Goal: Task Accomplishment & Management: Use online tool/utility

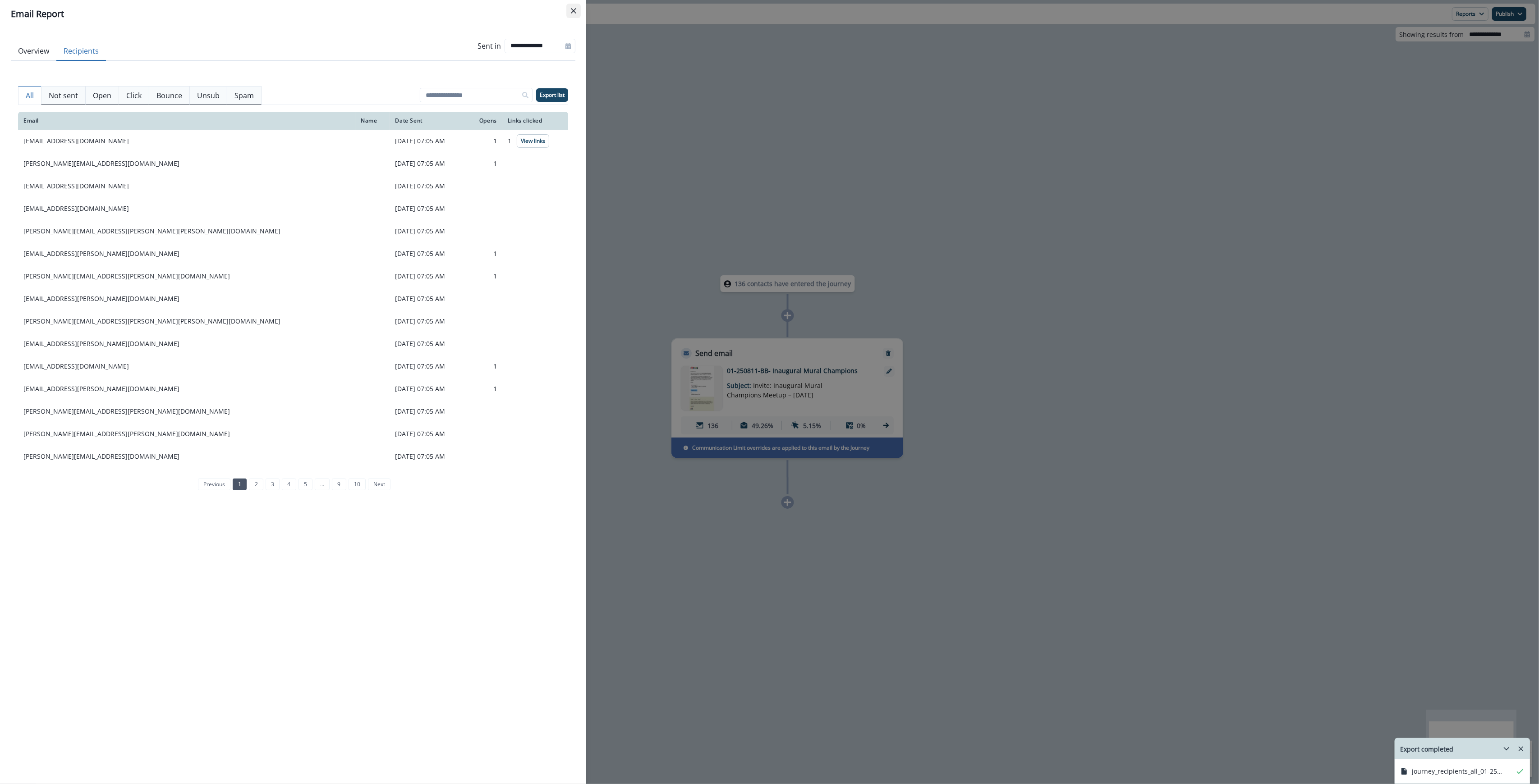
click at [576, 11] on icon "Close" at bounding box center [574, 11] width 5 height 5
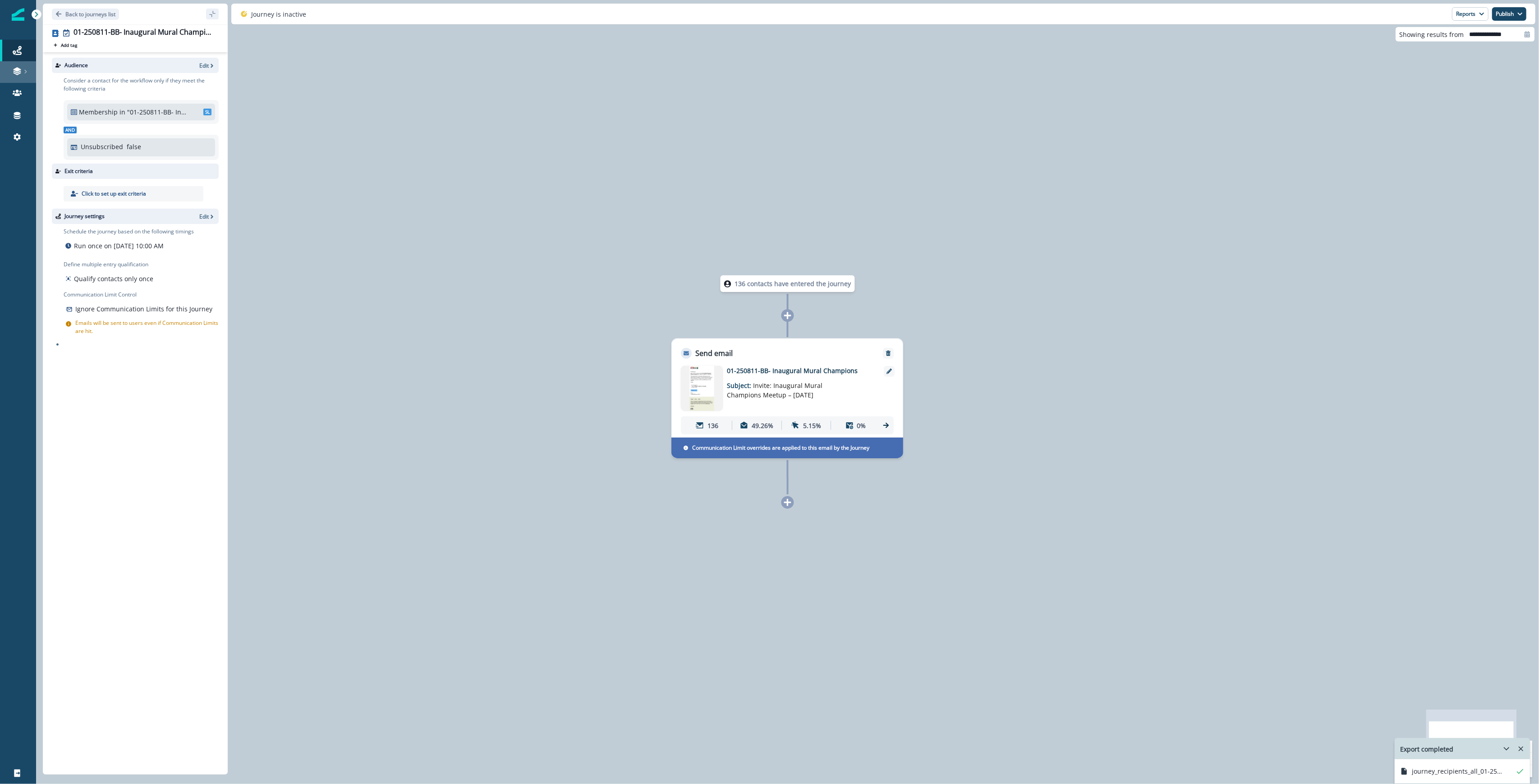
click at [14, 62] on div "Journeys Emails Tokens Static lists Outbound webhooks Forms Inbound webhooks Sa…" at bounding box center [18, 93] width 36 height 130
click at [14, 49] on icon at bounding box center [17, 50] width 9 height 9
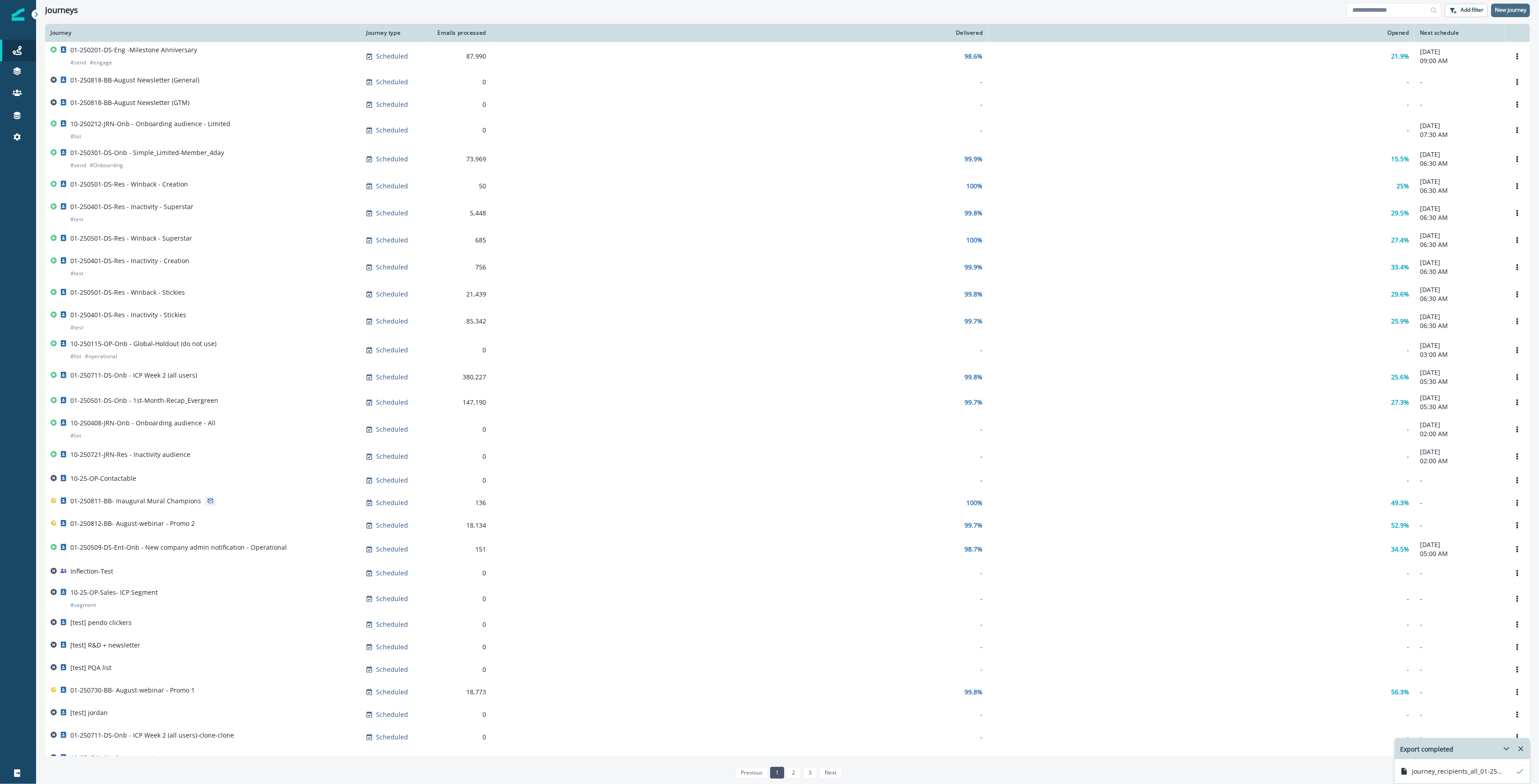
click at [1516, 8] on p "New journey" at bounding box center [1510, 10] width 32 height 7
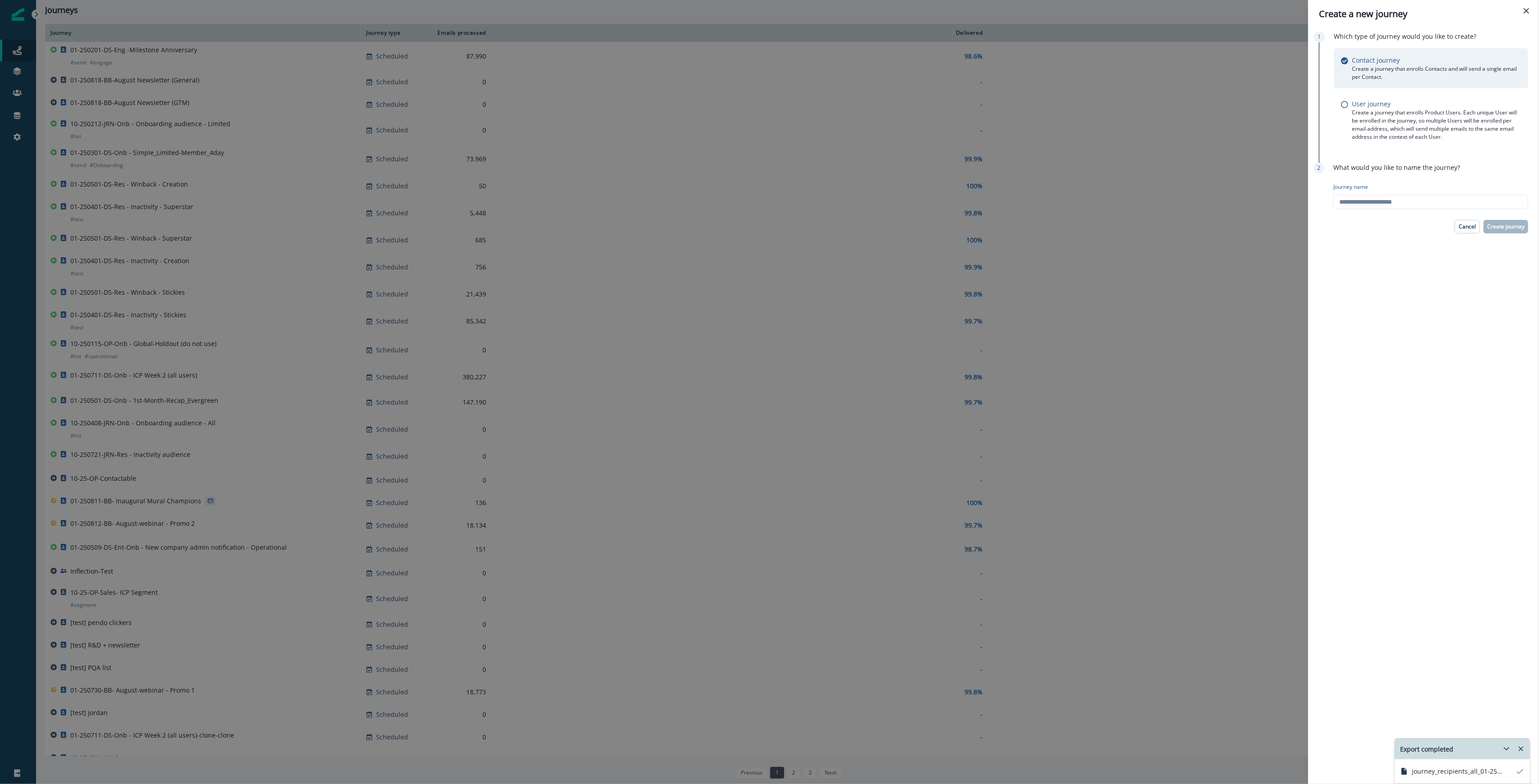
click at [1415, 194] on div "Journey name" at bounding box center [1431, 196] width 195 height 33
click at [1415, 201] on input "Journey name" at bounding box center [1431, 202] width 195 height 14
type input "**********"
click at [1514, 224] on p "Create journey" at bounding box center [1506, 226] width 38 height 7
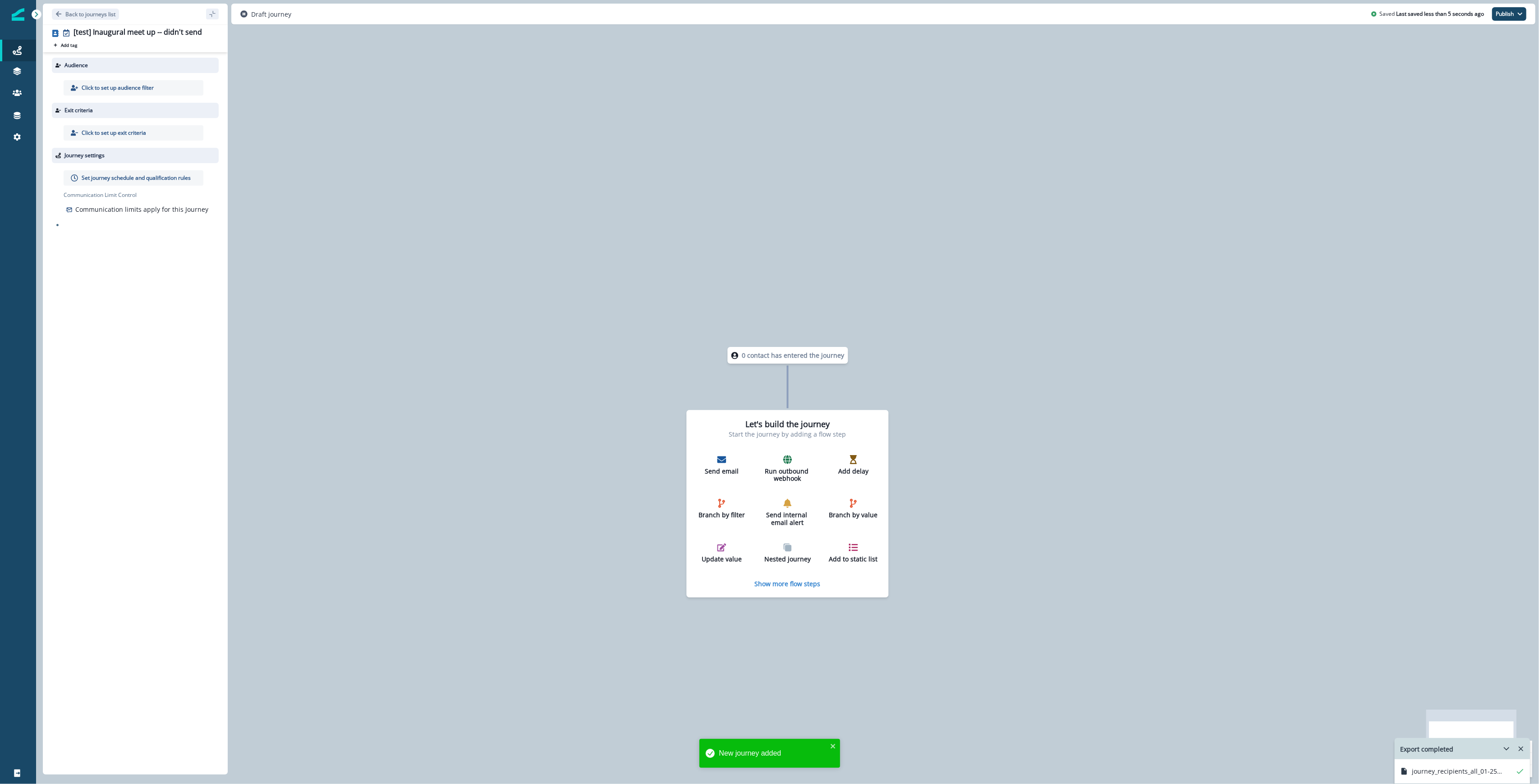
click at [146, 87] on p "Click to set up audience filter" at bounding box center [118, 88] width 72 height 8
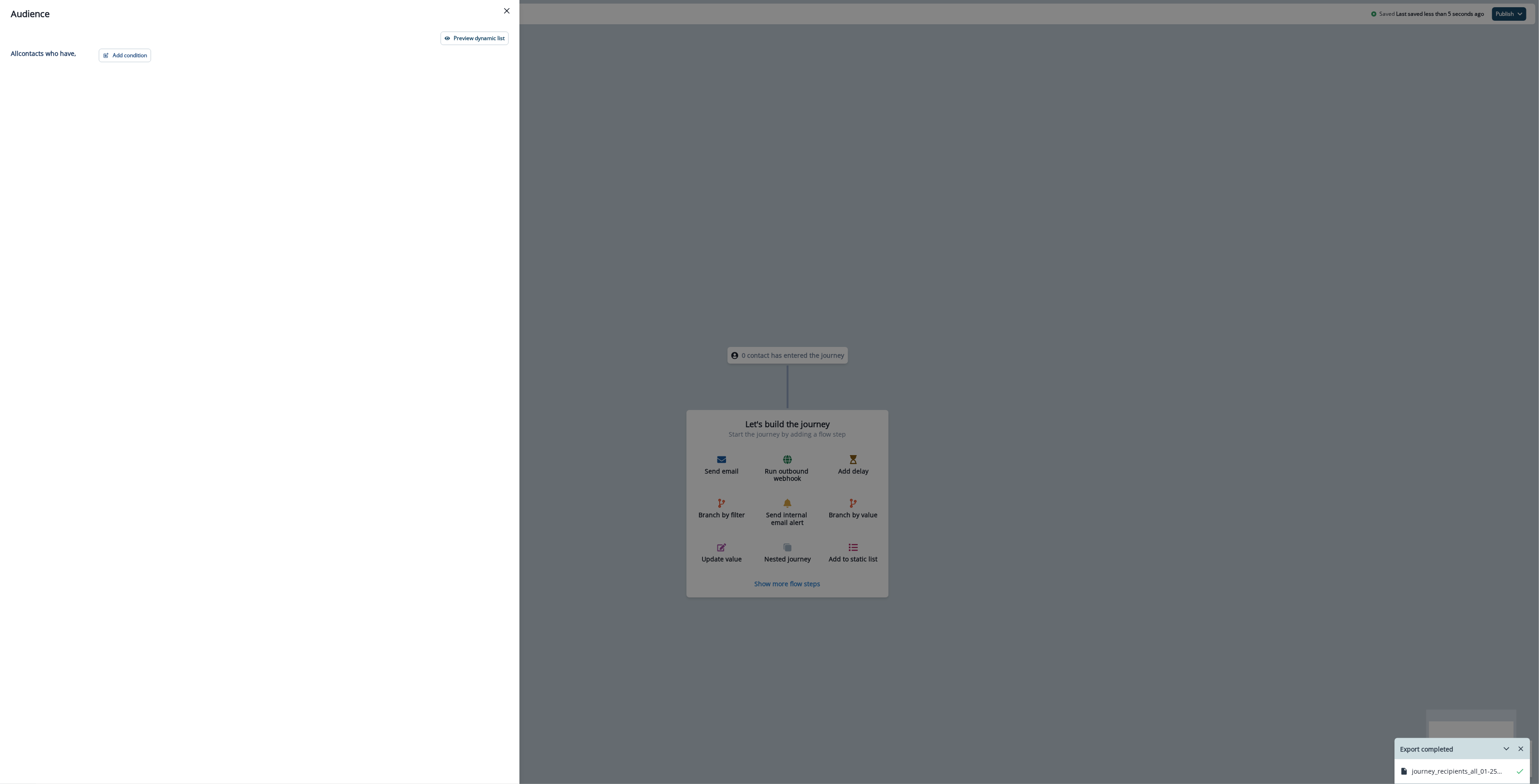
click at [130, 47] on div "Preview dynamic list All contact s who have, Add condition Contact properties A…" at bounding box center [259, 406] width 519 height 756
click at [126, 54] on button "Add condition" at bounding box center [125, 56] width 53 height 14
click at [136, 152] on button "List membership" at bounding box center [156, 153] width 114 height 15
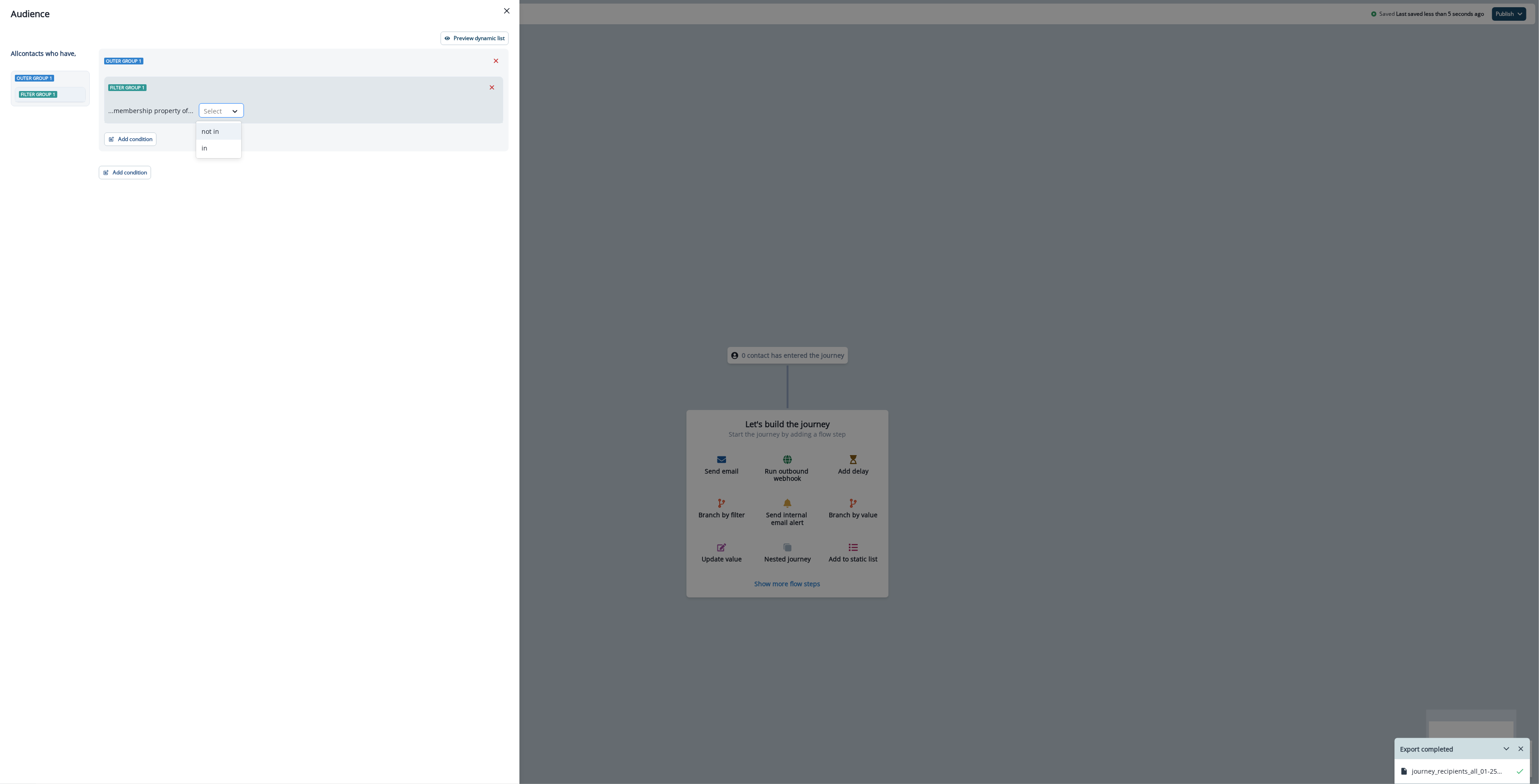
click at [216, 110] on div at bounding box center [213, 111] width 19 height 11
click at [215, 146] on div "in" at bounding box center [218, 148] width 45 height 17
click at [264, 118] on div "Select" at bounding box center [366, 111] width 232 height 15
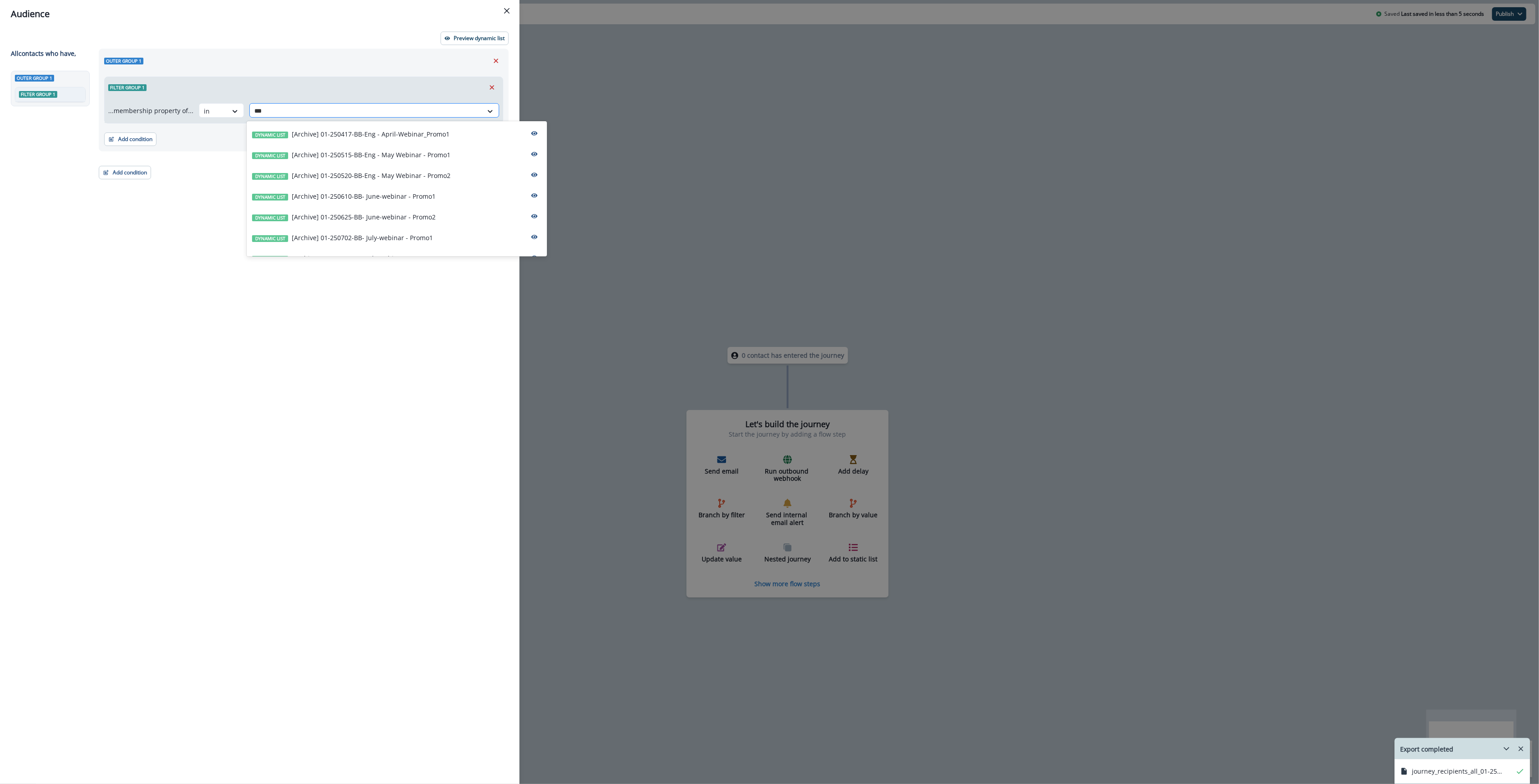
type input "****"
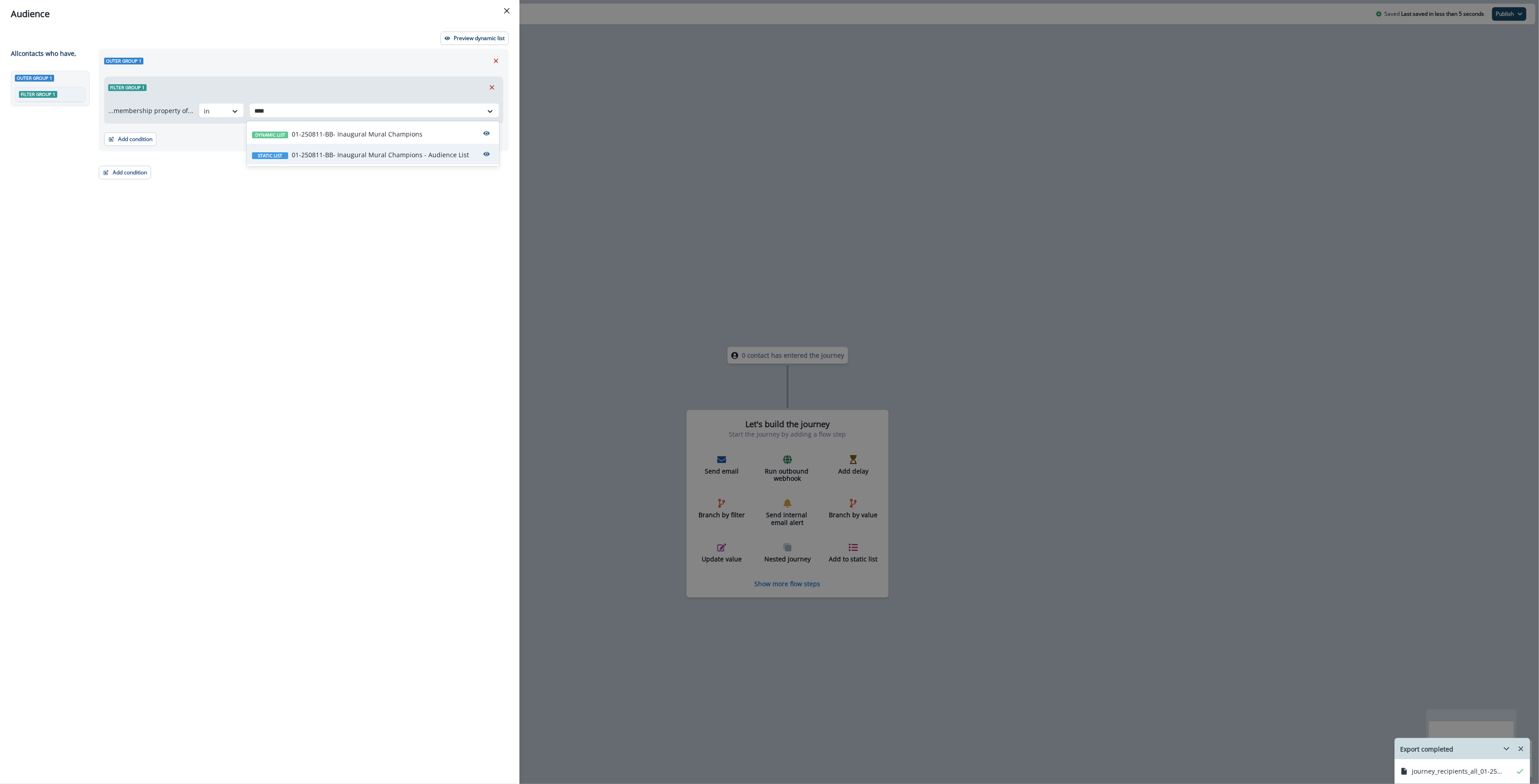
click at [400, 155] on p "01-250811-BB- Inaugural Mural Champions - Audience List" at bounding box center [380, 155] width 177 height 10
click at [125, 176] on button "Add condition" at bounding box center [125, 173] width 53 height 14
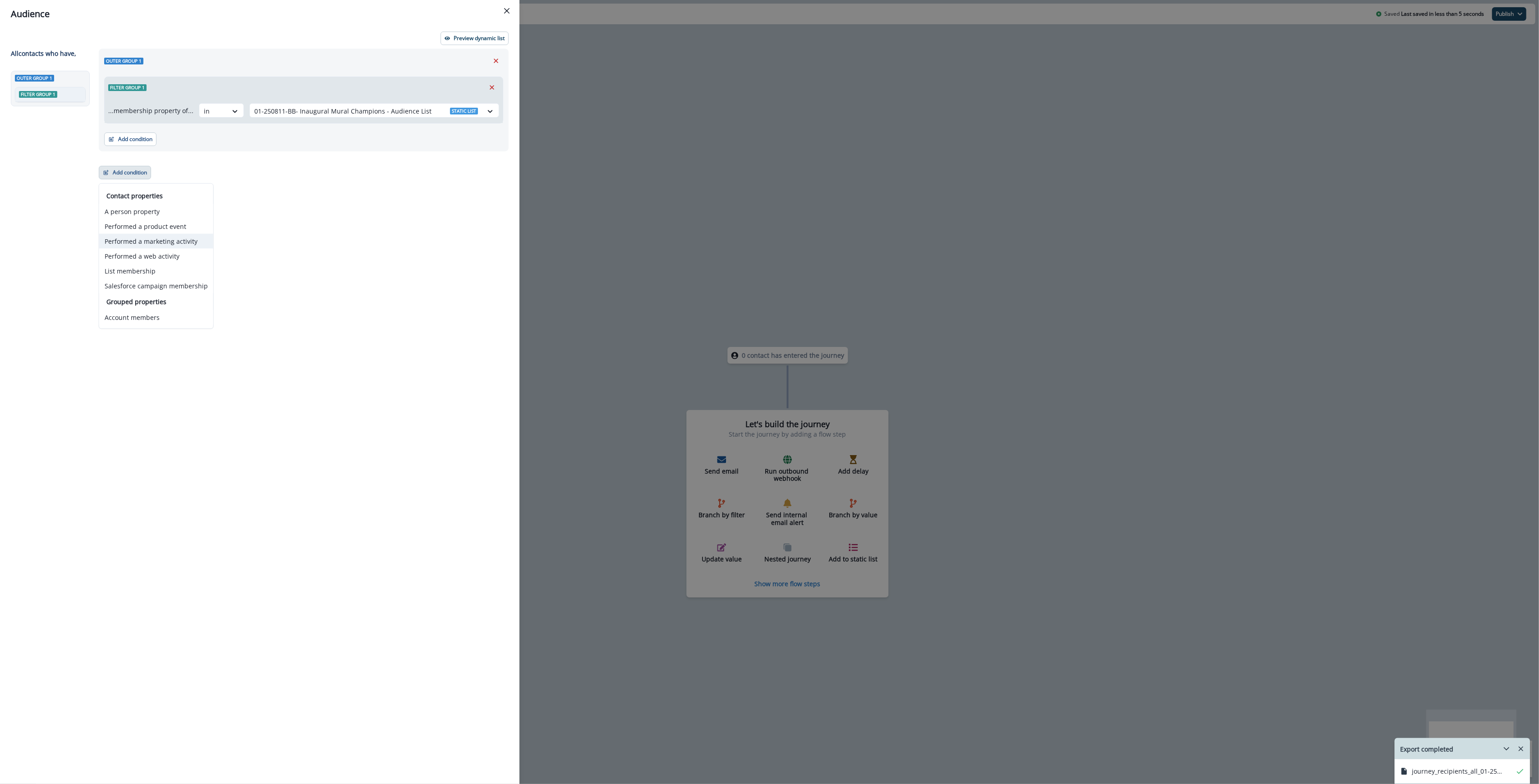
click at [160, 244] on button "Performed a marketing activity" at bounding box center [156, 241] width 114 height 15
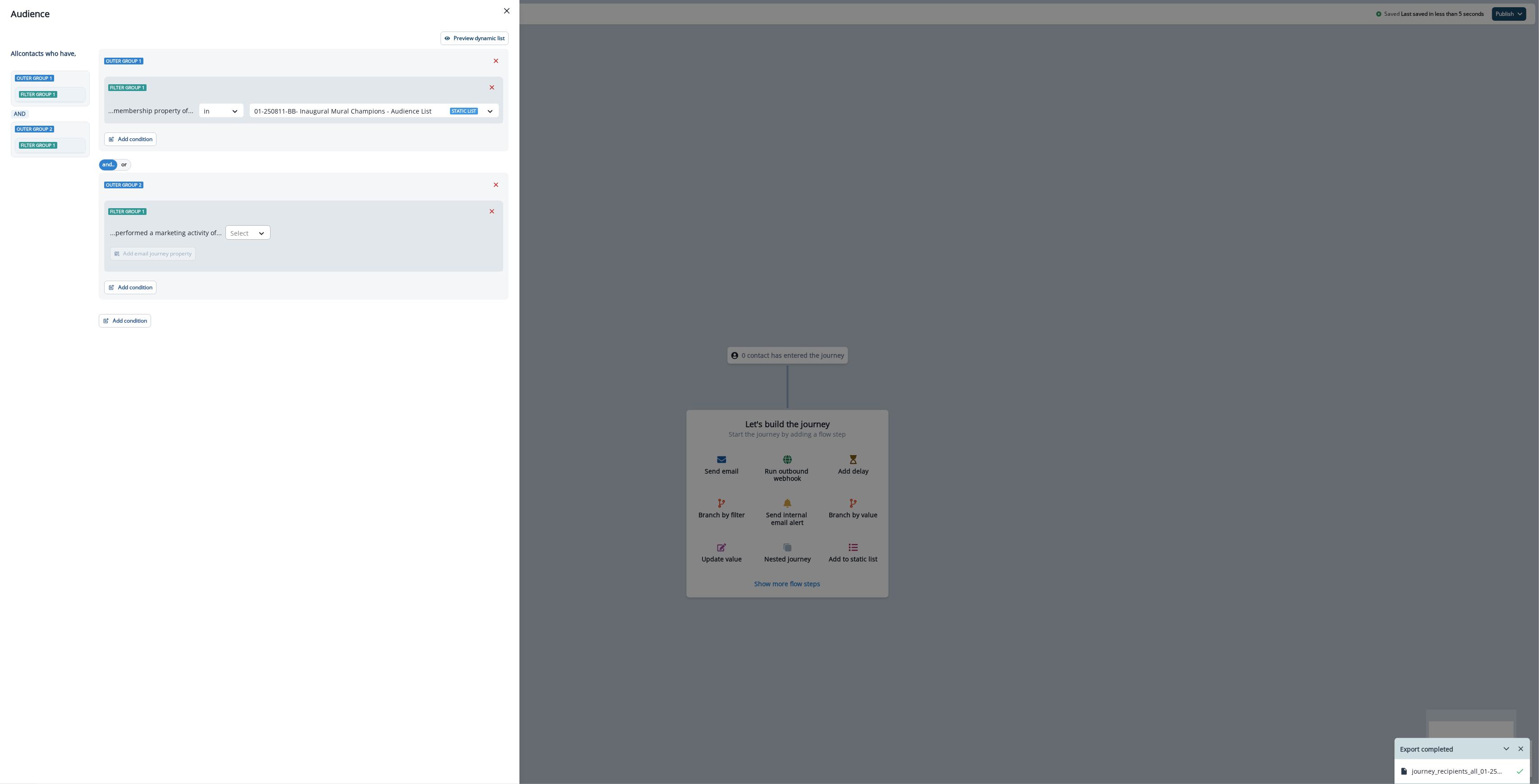
click at [237, 230] on div at bounding box center [240, 233] width 19 height 11
click at [242, 271] on div "Emails delivered for journey" at bounding box center [285, 270] width 127 height 17
click at [260, 236] on div at bounding box center [273, 233] width 85 height 11
click at [408, 213] on div "Filter group 1" at bounding box center [303, 211] width 398 height 21
click at [143, 253] on p "Add frequency" at bounding box center [141, 254] width 36 height 7
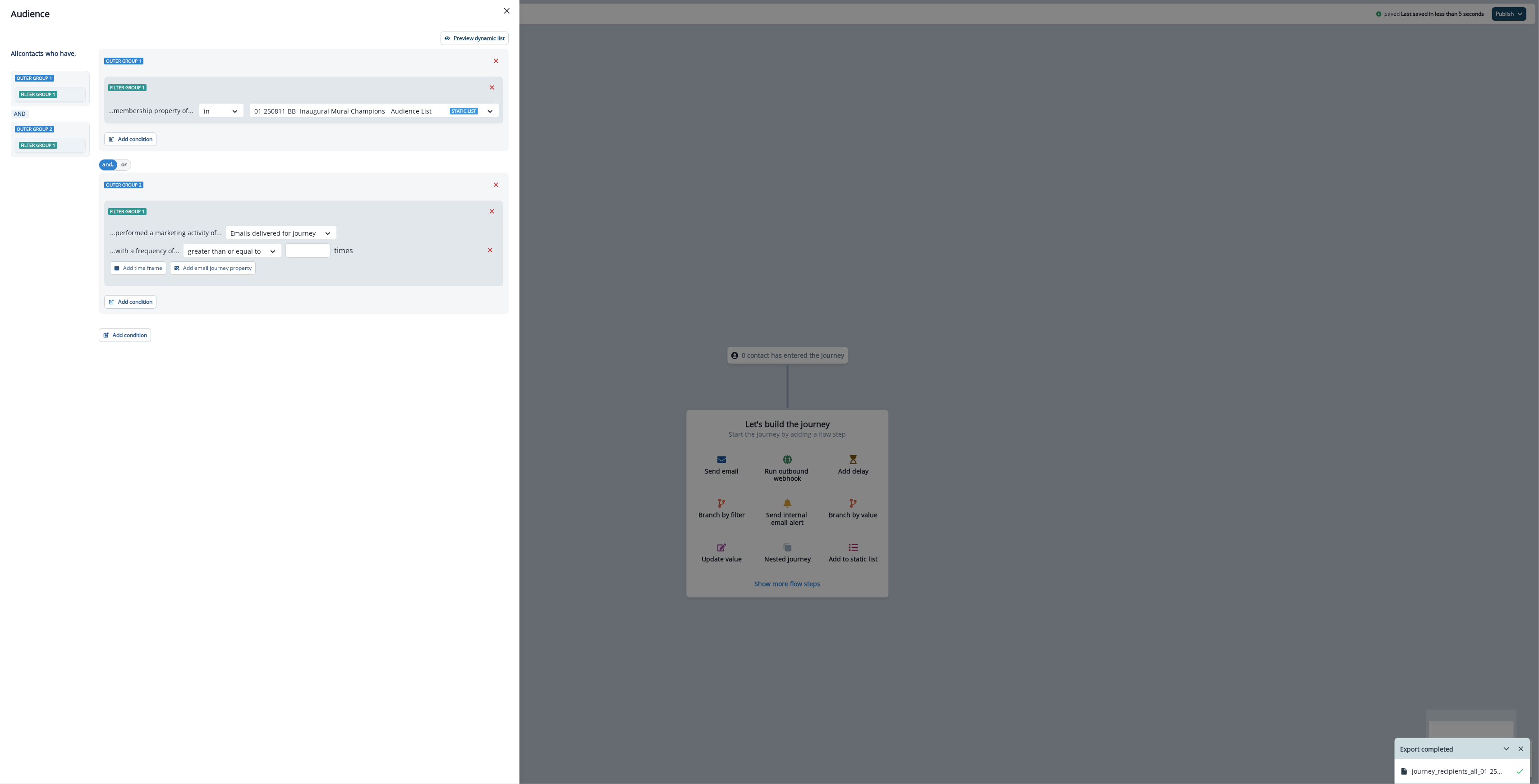
click at [301, 249] on input "number" at bounding box center [308, 251] width 45 height 14
type input "*"
click at [269, 251] on icon at bounding box center [273, 251] width 8 height 9
click at [214, 386] on div "never" at bounding box center [229, 389] width 97 height 17
click at [202, 269] on p "Add email journey property" at bounding box center [217, 268] width 69 height 7
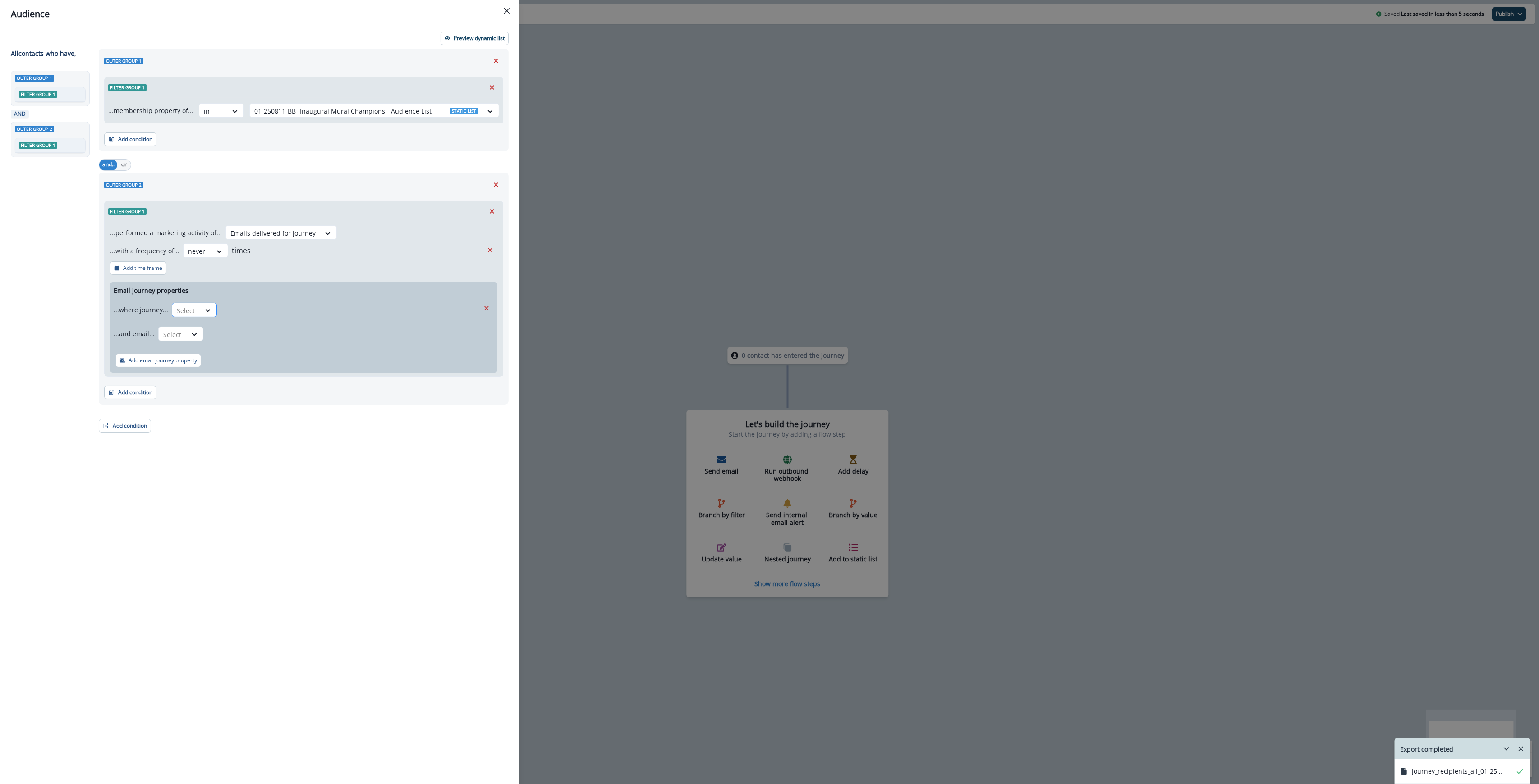
click at [194, 310] on div "Select" at bounding box center [186, 310] width 28 height 15
click at [186, 345] on div "is" at bounding box center [212, 348] width 84 height 17
click at [251, 311] on div at bounding box center [341, 310] width 232 height 11
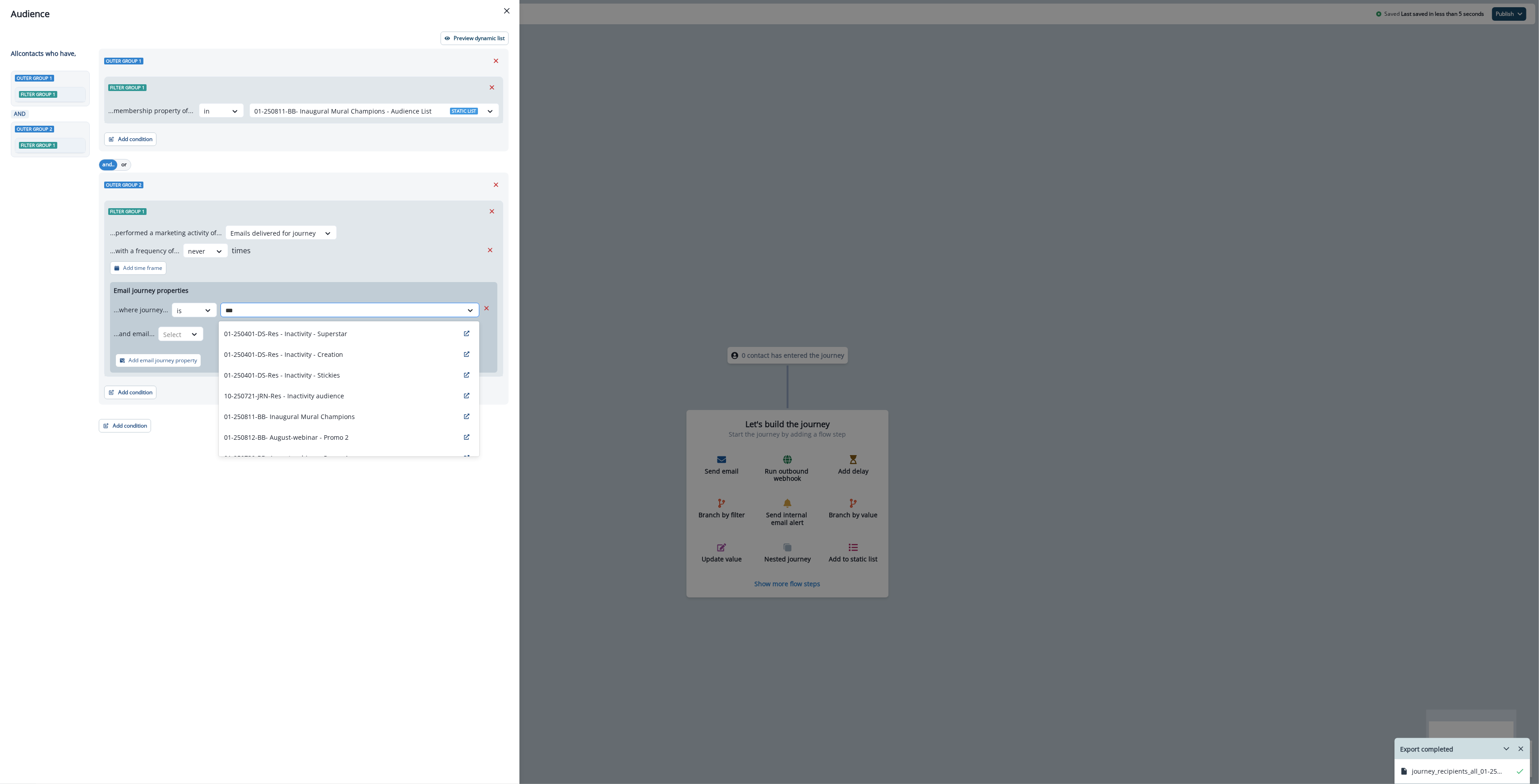
type input "****"
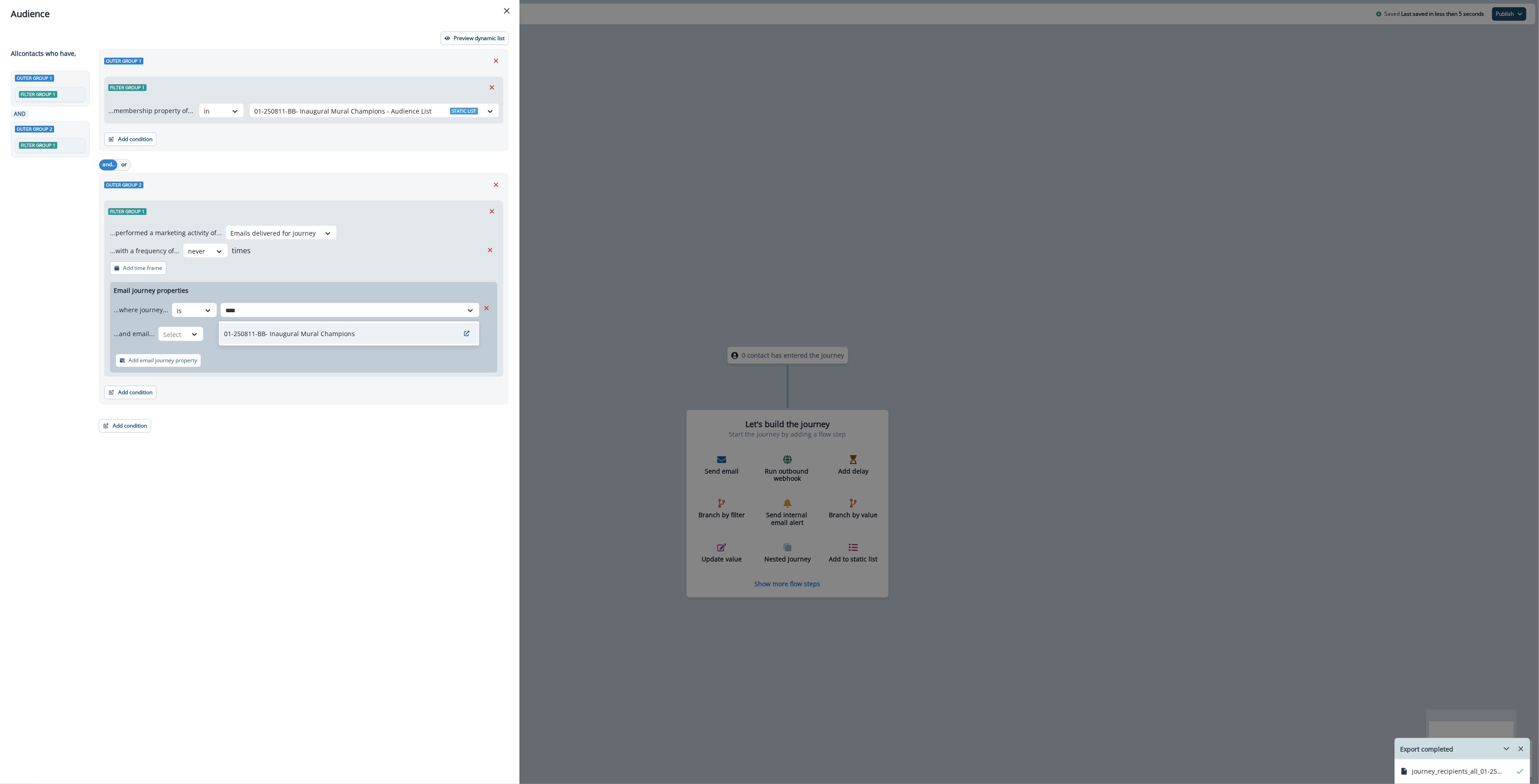
click at [309, 334] on p "01-250811-BB- Inaugural Mural Champions" at bounding box center [289, 334] width 131 height 10
click at [182, 318] on div "Select" at bounding box center [186, 310] width 28 height 15
click at [172, 377] on div "is" at bounding box center [198, 372] width 84 height 17
click at [274, 316] on div at bounding box center [341, 310] width 232 height 11
click at [255, 377] on p "01-250811-BB- Inaugural Mural Champions" at bounding box center [275, 374] width 131 height 10
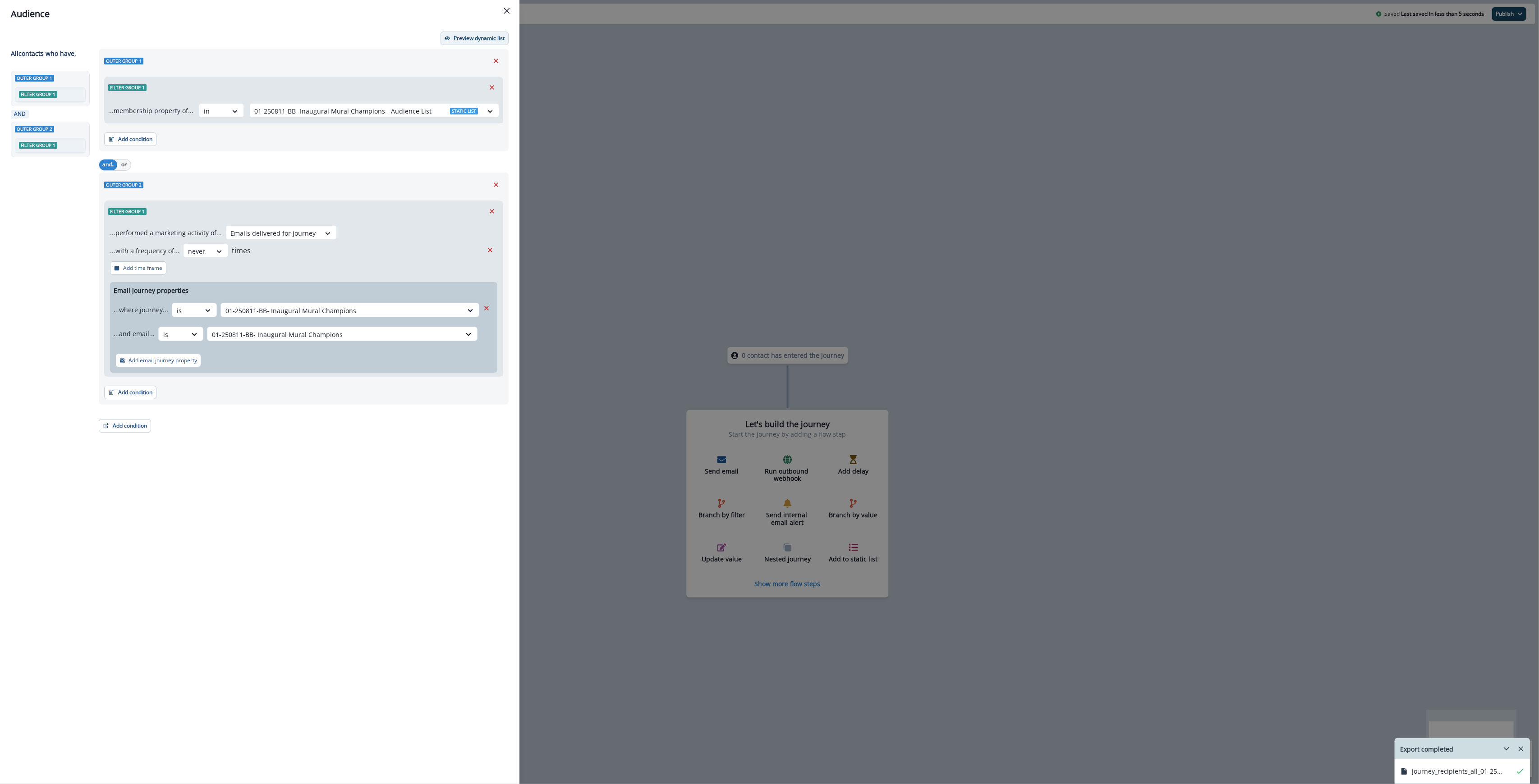
click at [462, 40] on p "Preview dynamic list" at bounding box center [479, 38] width 51 height 7
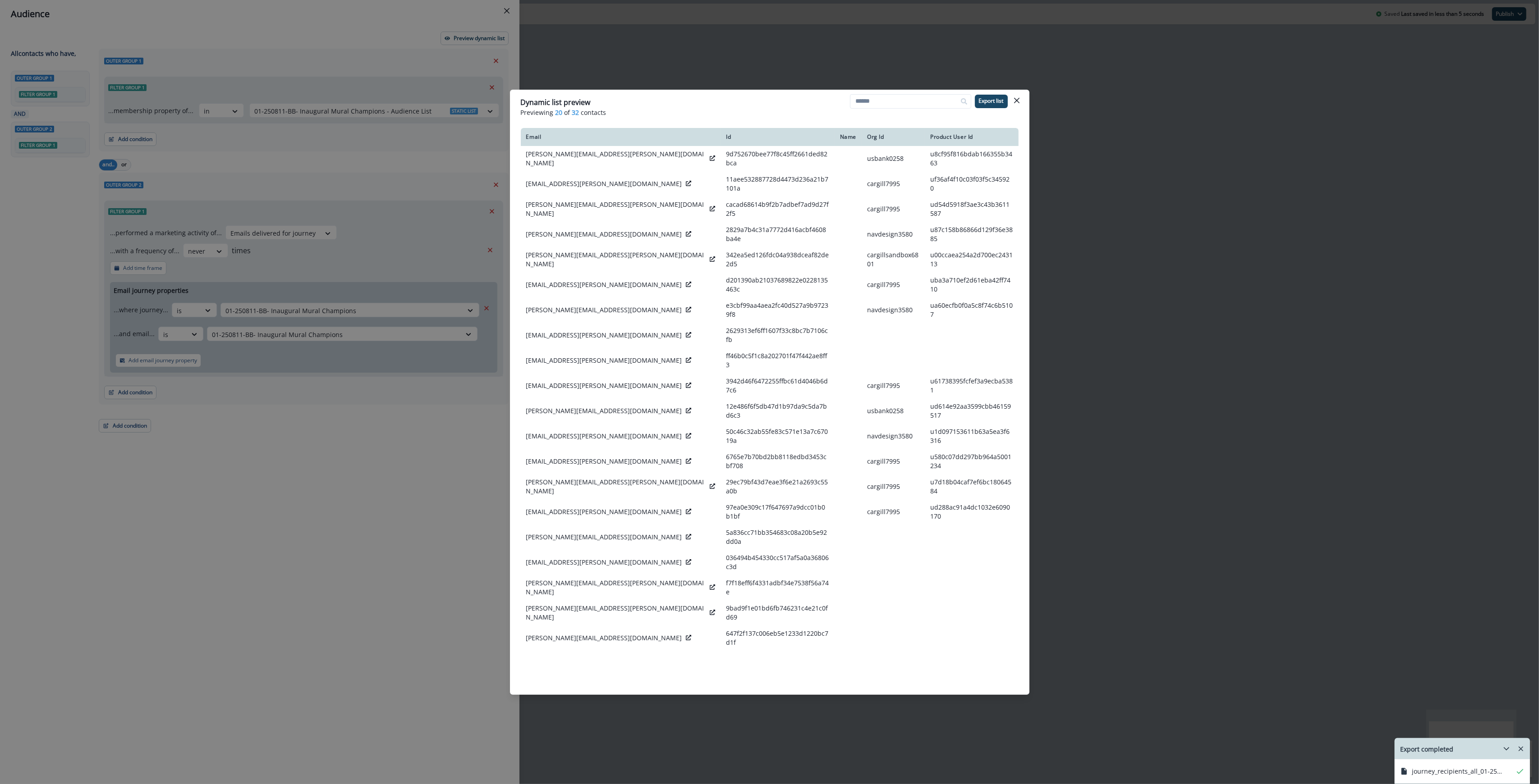
click at [664, 98] on div "Dynamic list preview" at bounding box center [770, 102] width 498 height 11
click at [1000, 102] on p "Export list" at bounding box center [992, 101] width 25 height 7
click at [1023, 97] on header "Dynamic list preview Previewing 20 of 32 contacts Export list" at bounding box center [770, 107] width 519 height 35
click at [1019, 100] on icon "Close" at bounding box center [1016, 100] width 5 height 5
